Goal: Navigation & Orientation: Find specific page/section

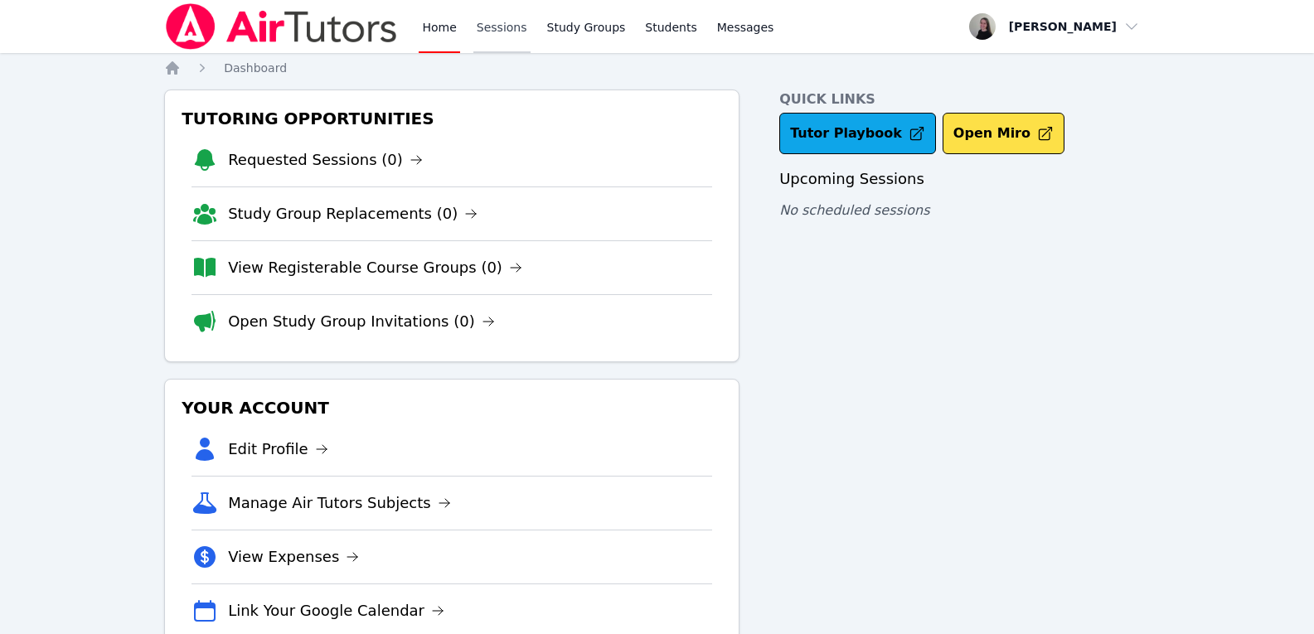
click at [506, 30] on link "Sessions" at bounding box center [501, 26] width 57 height 53
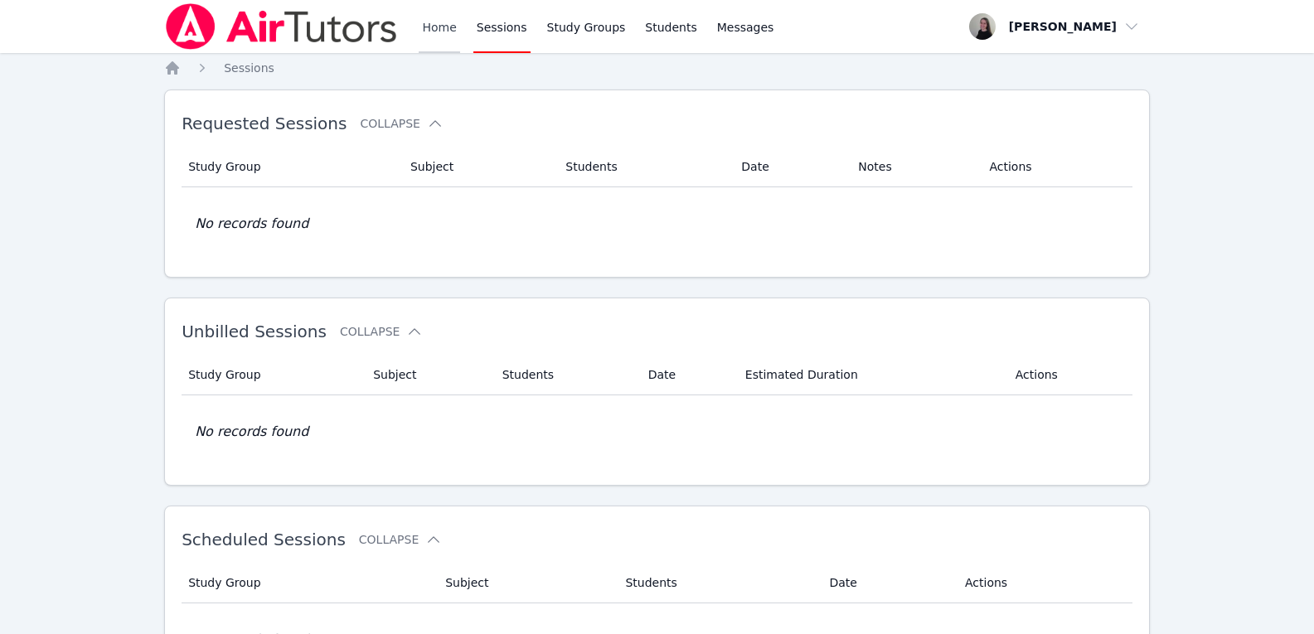
click at [443, 34] on link "Home" at bounding box center [439, 26] width 41 height 53
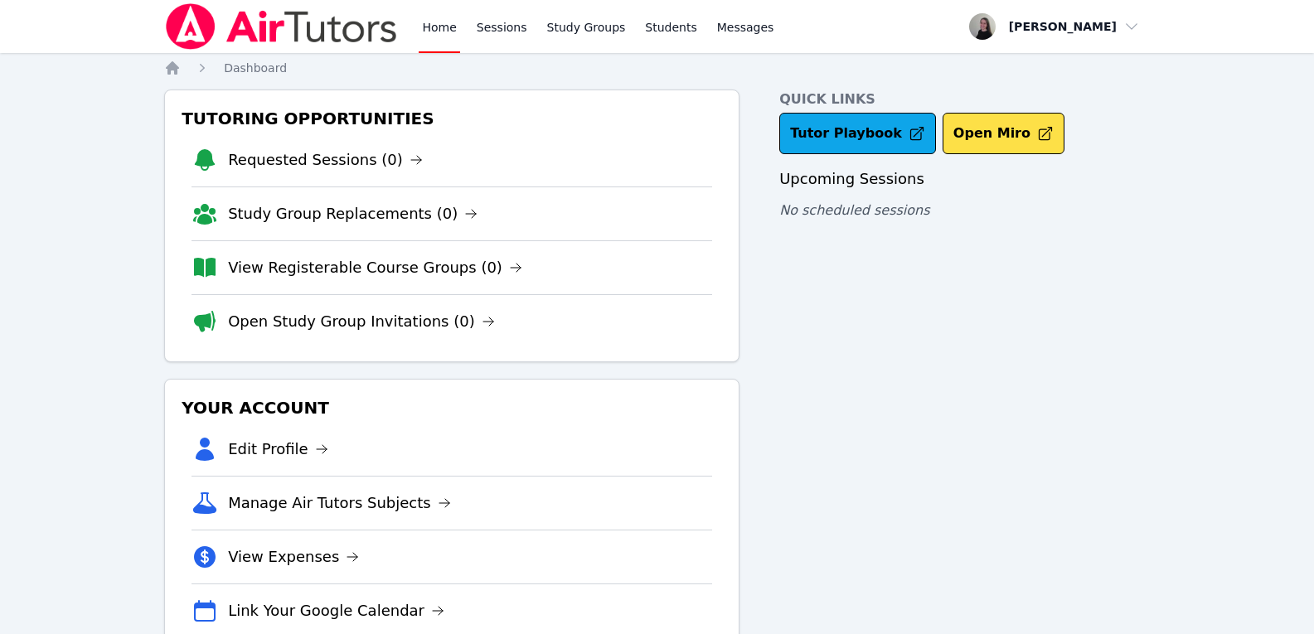
click at [523, 46] on div "Home Sessions Study Groups Students Messages" at bounding box center [598, 26] width 358 height 53
click at [501, 44] on link "Sessions" at bounding box center [501, 26] width 57 height 53
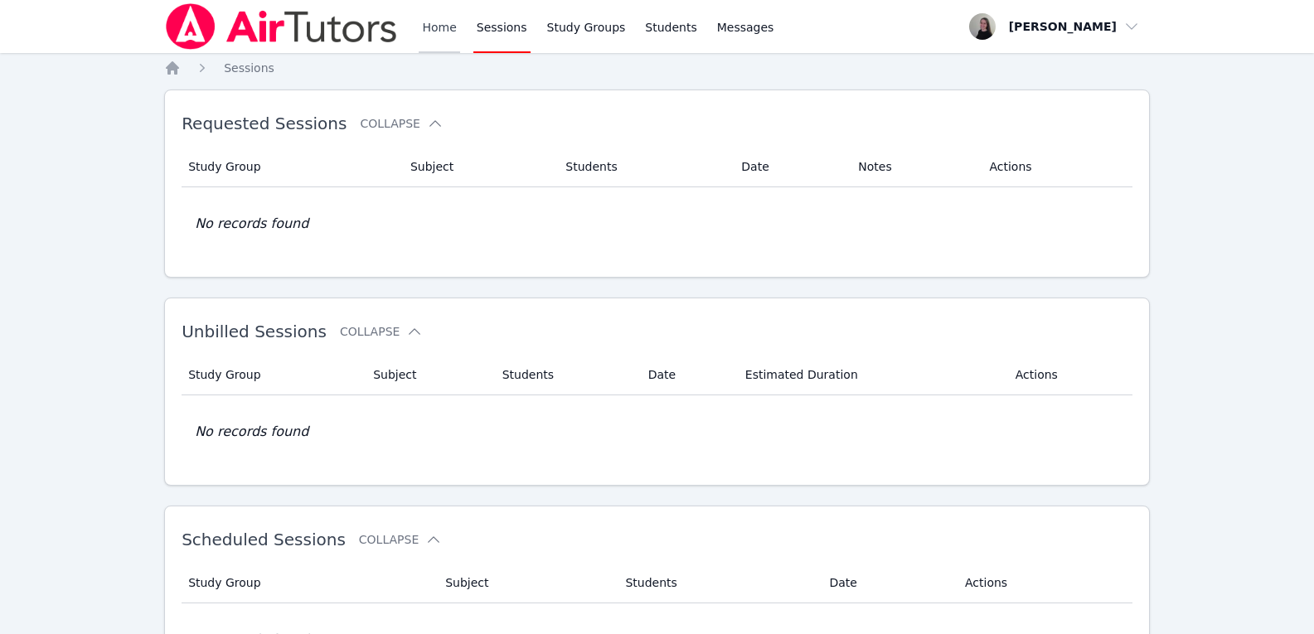
click at [444, 41] on link "Home" at bounding box center [439, 26] width 41 height 53
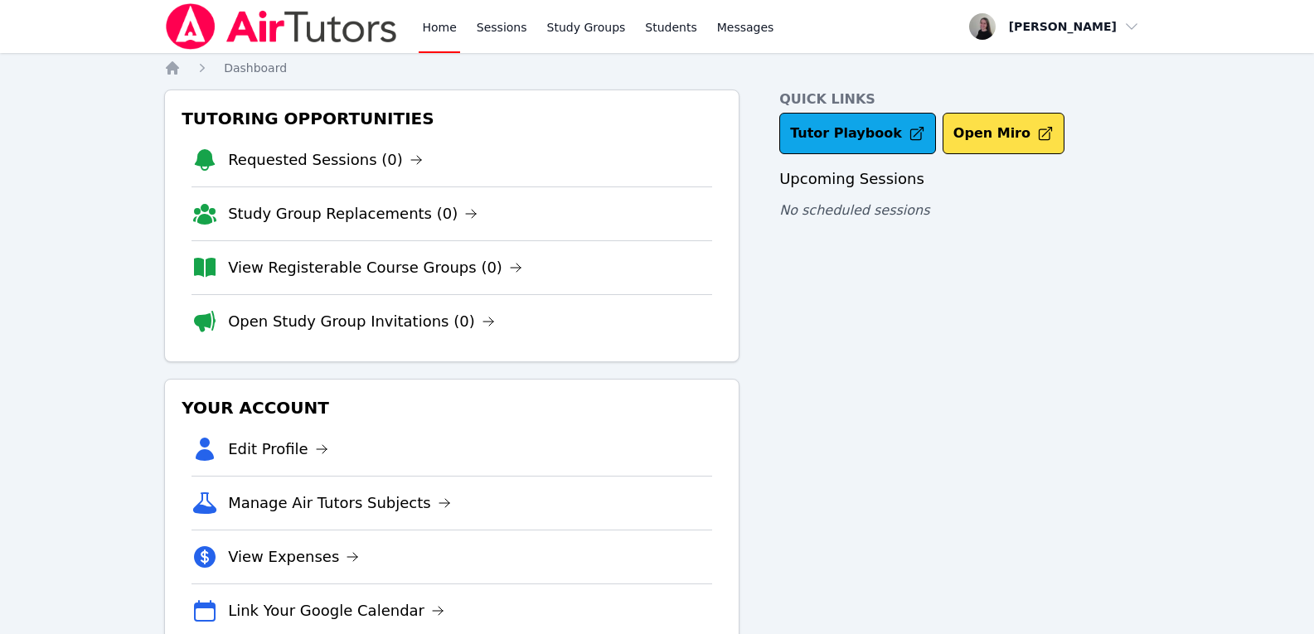
click at [525, 40] on div "Home Sessions Study Groups Students Messages" at bounding box center [598, 26] width 358 height 53
click at [505, 40] on link "Sessions" at bounding box center [501, 26] width 57 height 53
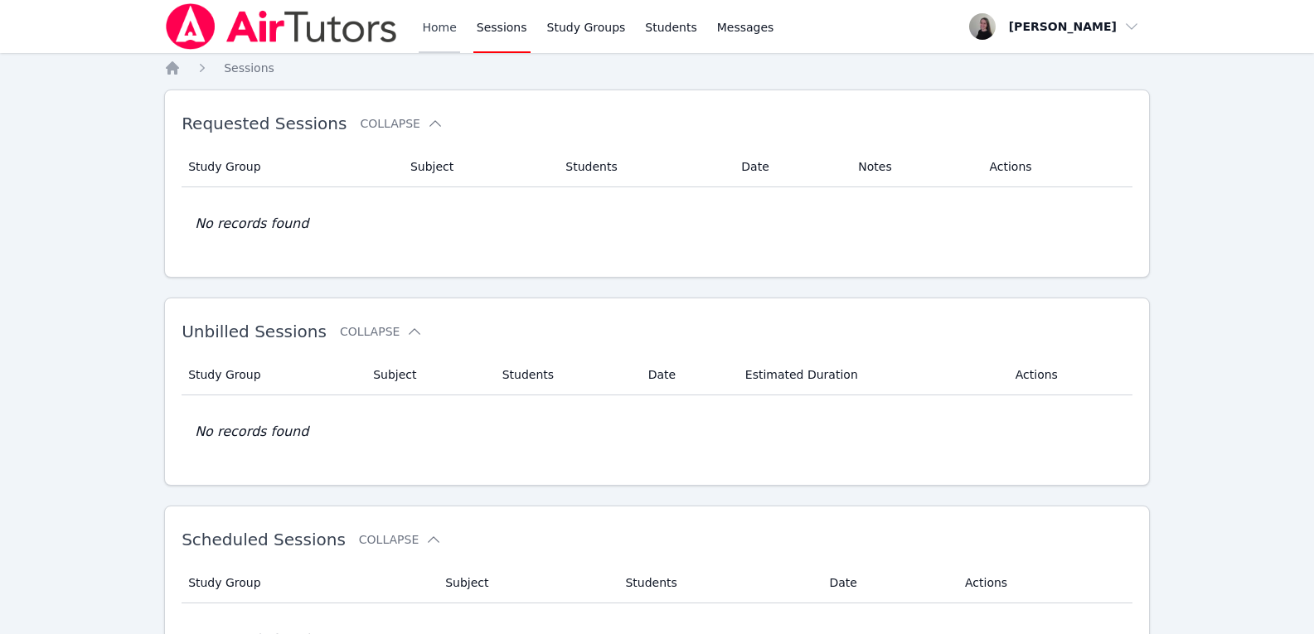
click at [444, 41] on link "Home" at bounding box center [439, 26] width 41 height 53
